Goal: Task Accomplishment & Management: Manage account settings

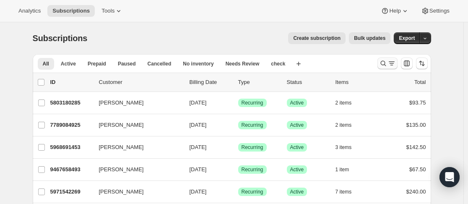
click at [386, 63] on icon "Search and filter results" at bounding box center [383, 63] width 8 height 8
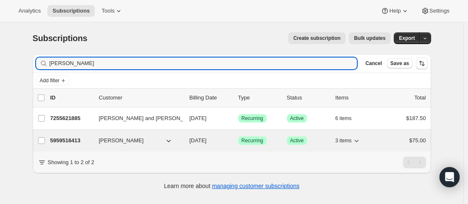
type input "alan"
click at [92, 144] on p "5959516413" at bounding box center [71, 140] width 42 height 8
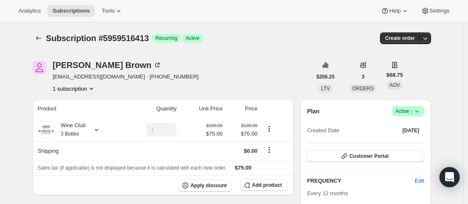
click at [421, 114] on icon at bounding box center [417, 111] width 8 height 8
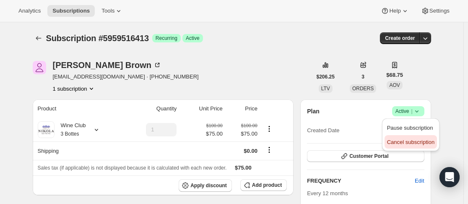
click at [410, 139] on span "Cancel subscription" at bounding box center [410, 142] width 47 height 6
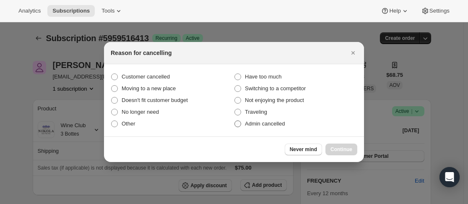
click at [270, 123] on span "Admin cancelled" at bounding box center [265, 123] width 40 height 6
click at [235, 121] on input "Admin cancelled" at bounding box center [235, 120] width 0 height 0
radio input "true"
click at [343, 147] on span "Continue" at bounding box center [342, 149] width 22 height 7
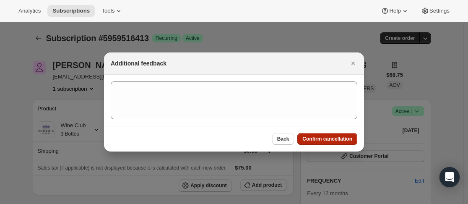
click at [329, 141] on span "Confirm cancellation" at bounding box center [328, 139] width 50 height 7
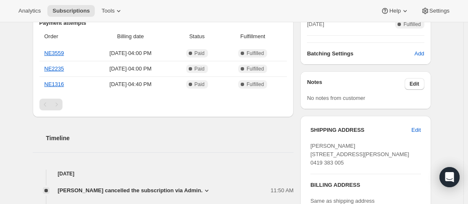
scroll to position [336, 0]
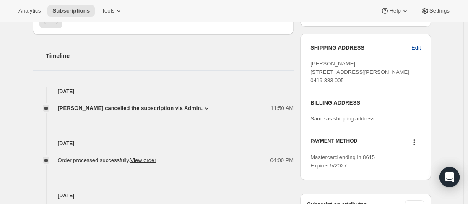
click at [421, 47] on span "Edit" at bounding box center [416, 48] width 9 height 8
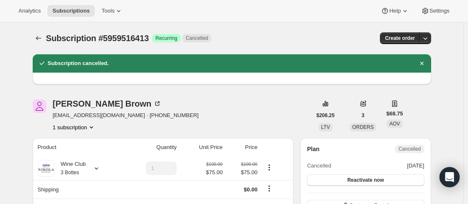
select select "NSW"
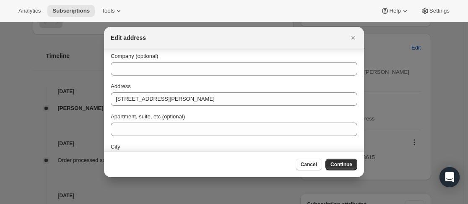
scroll to position [0, 0]
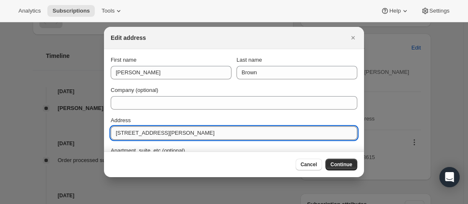
drag, startPoint x: 160, startPoint y: 134, endPoint x: 111, endPoint y: 130, distance: 49.7
click at [111, 130] on input "71 Cowles Road" at bounding box center [234, 132] width 247 height 13
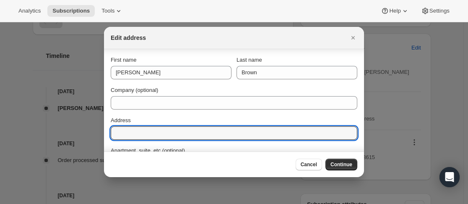
scroll to position [42, 0]
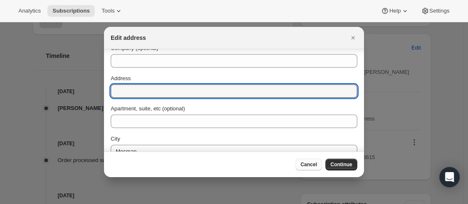
click at [312, 164] on span "Cancel" at bounding box center [309, 164] width 16 height 7
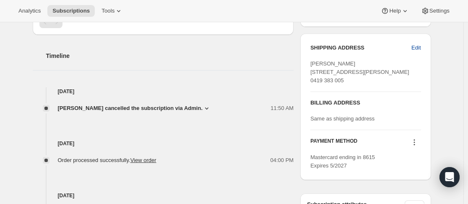
click at [419, 45] on span "Edit" at bounding box center [416, 48] width 9 height 8
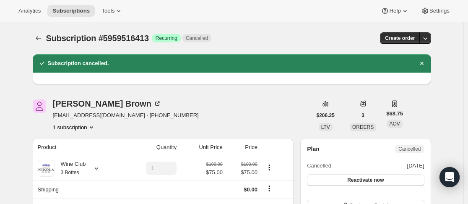
select select "NSW"
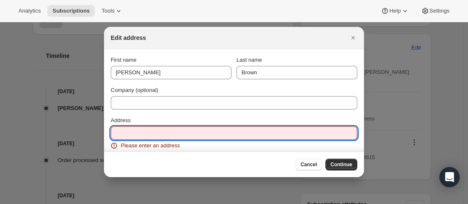
click at [174, 134] on input "Address" at bounding box center [234, 132] width 247 height 13
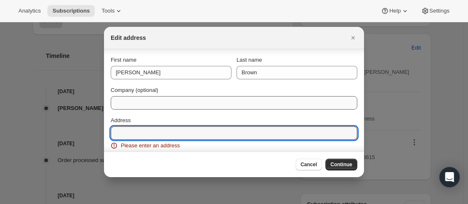
scroll to position [42, 0]
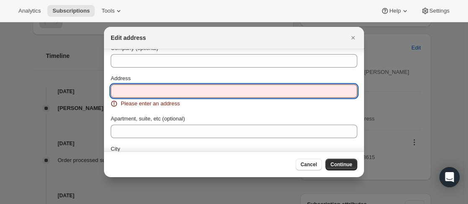
click at [198, 96] on input "Address" at bounding box center [234, 90] width 247 height 13
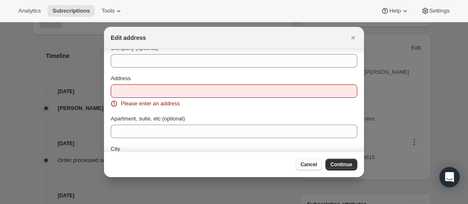
click at [314, 162] on span "Cancel" at bounding box center [309, 164] width 16 height 7
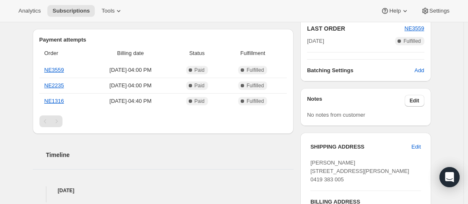
scroll to position [251, 0]
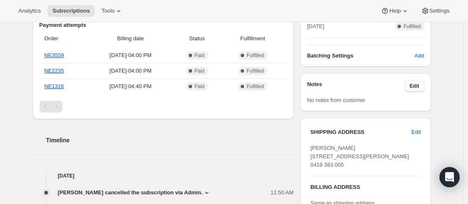
click at [410, 83] on button "Edit" at bounding box center [415, 86] width 20 height 12
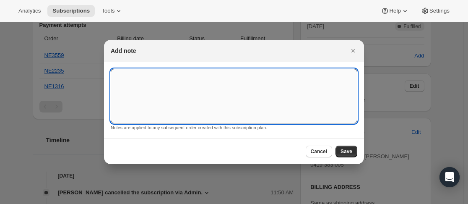
click at [146, 95] on textarea ":rgi:" at bounding box center [234, 96] width 247 height 55
type textarea "-"
type textarea "issue"
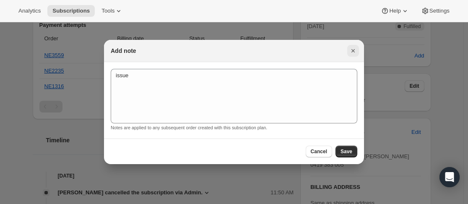
click at [353, 50] on icon "Close" at bounding box center [353, 50] width 3 height 3
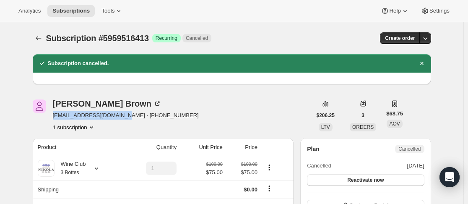
drag, startPoint x: 52, startPoint y: 117, endPoint x: 122, endPoint y: 116, distance: 69.7
click at [122, 116] on div "Alan Brown alanbrown711@outlook.com · +61419383005 1 subscription" at bounding box center [172, 115] width 279 height 32
click at [241, 100] on div "Alan Brown alanbrown711@outlook.com · +61419383005 1 subscription" at bounding box center [172, 115] width 279 height 32
